Goal: Task Accomplishment & Management: Manage account settings

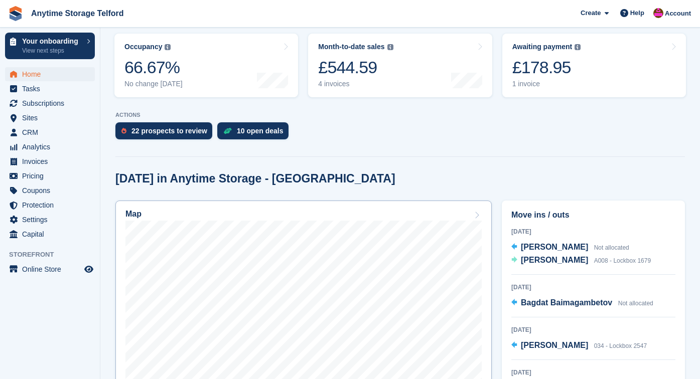
scroll to position [178, 0]
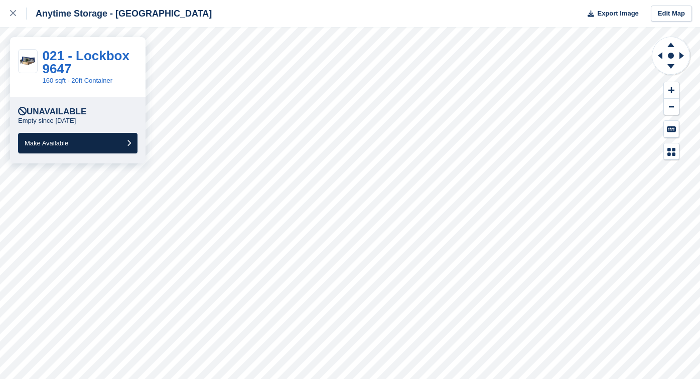
click at [88, 150] on button "Make Available" at bounding box center [77, 143] width 119 height 21
click at [92, 140] on button "Make Available" at bounding box center [77, 143] width 119 height 21
click at [68, 141] on span "Make Available" at bounding box center [47, 144] width 44 height 8
click at [58, 141] on span "Make Available" at bounding box center [47, 144] width 44 height 8
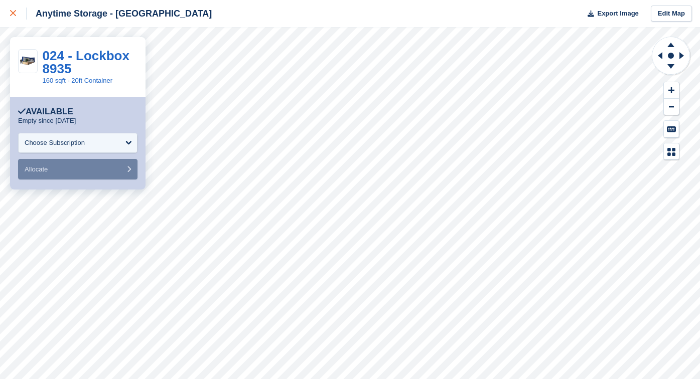
click at [10, 16] on link at bounding box center [13, 13] width 27 height 27
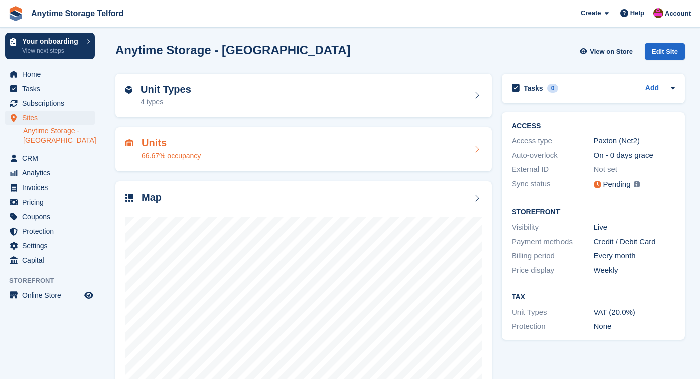
click at [193, 148] on h2 "Units" at bounding box center [171, 144] width 59 height 12
